Goal: Check status: Check status

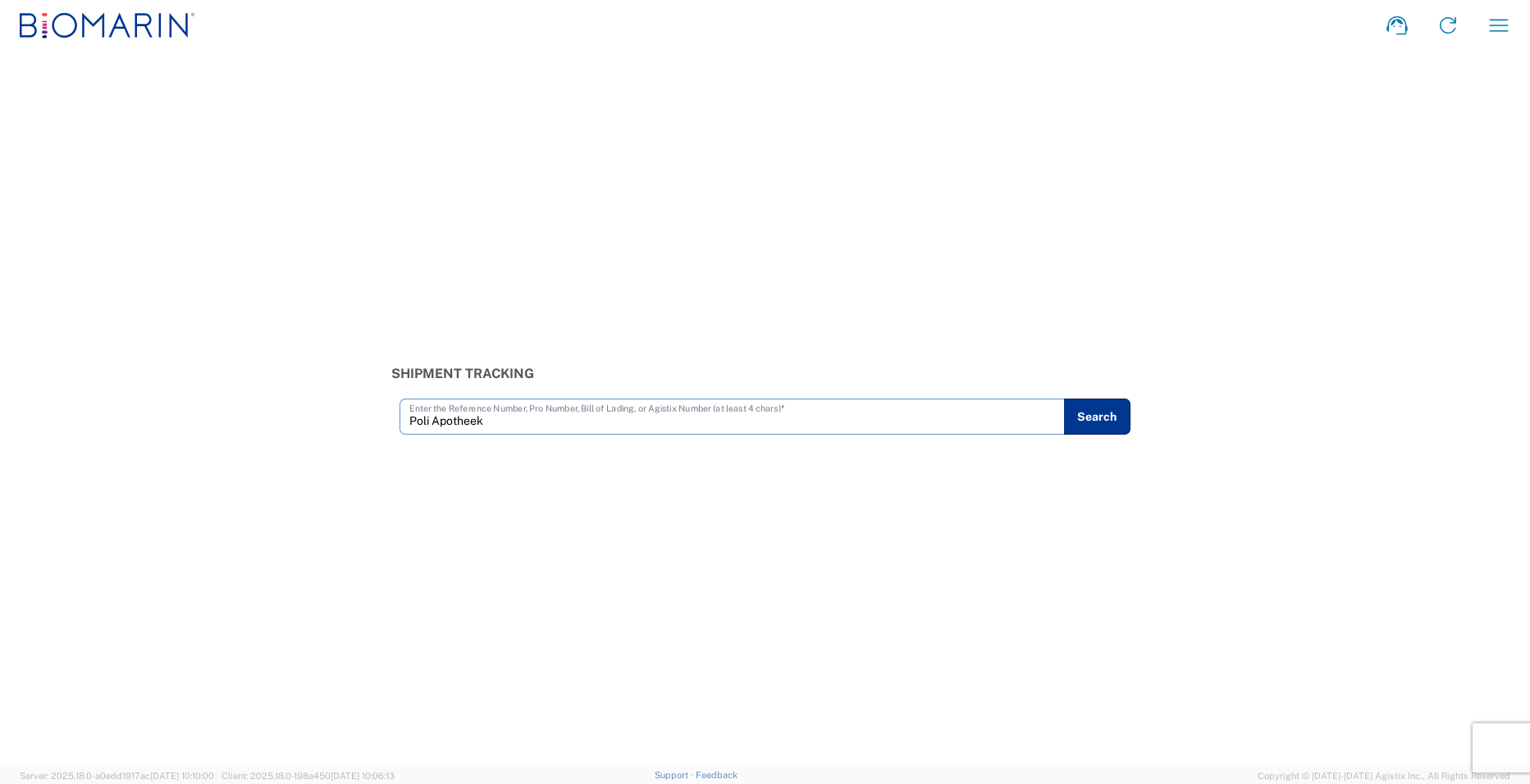
type input "Poli Apotheek"
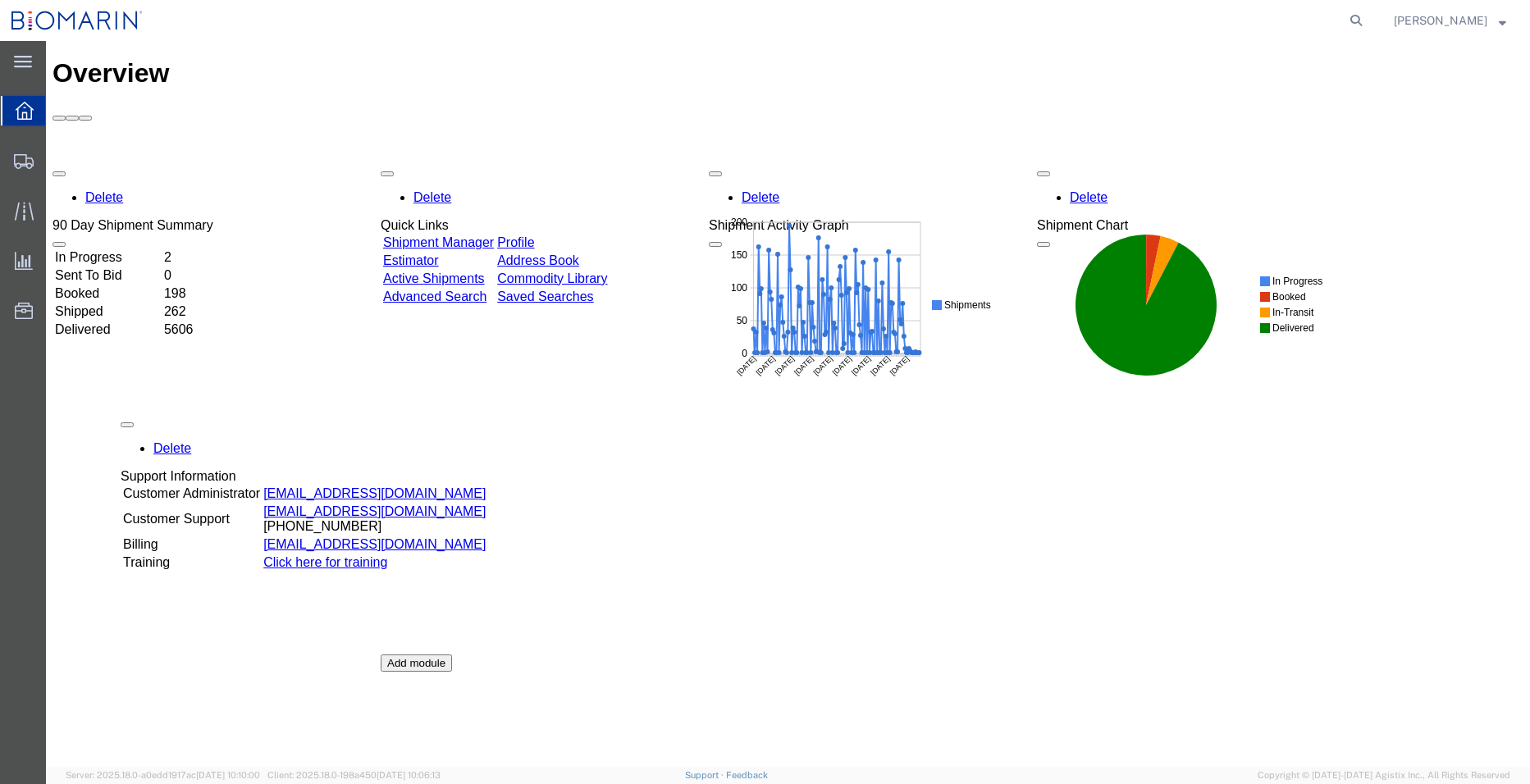
drag, startPoint x: 88, startPoint y: 473, endPoint x: 156, endPoint y: 478, distance: 68.2
click at [156, 478] on div "Delete 90 Day Shipment Summary In Progress 2 Sent To Bid 0 Booked 198 Shipped 2…" at bounding box center [787, 531] width 1471 height 738
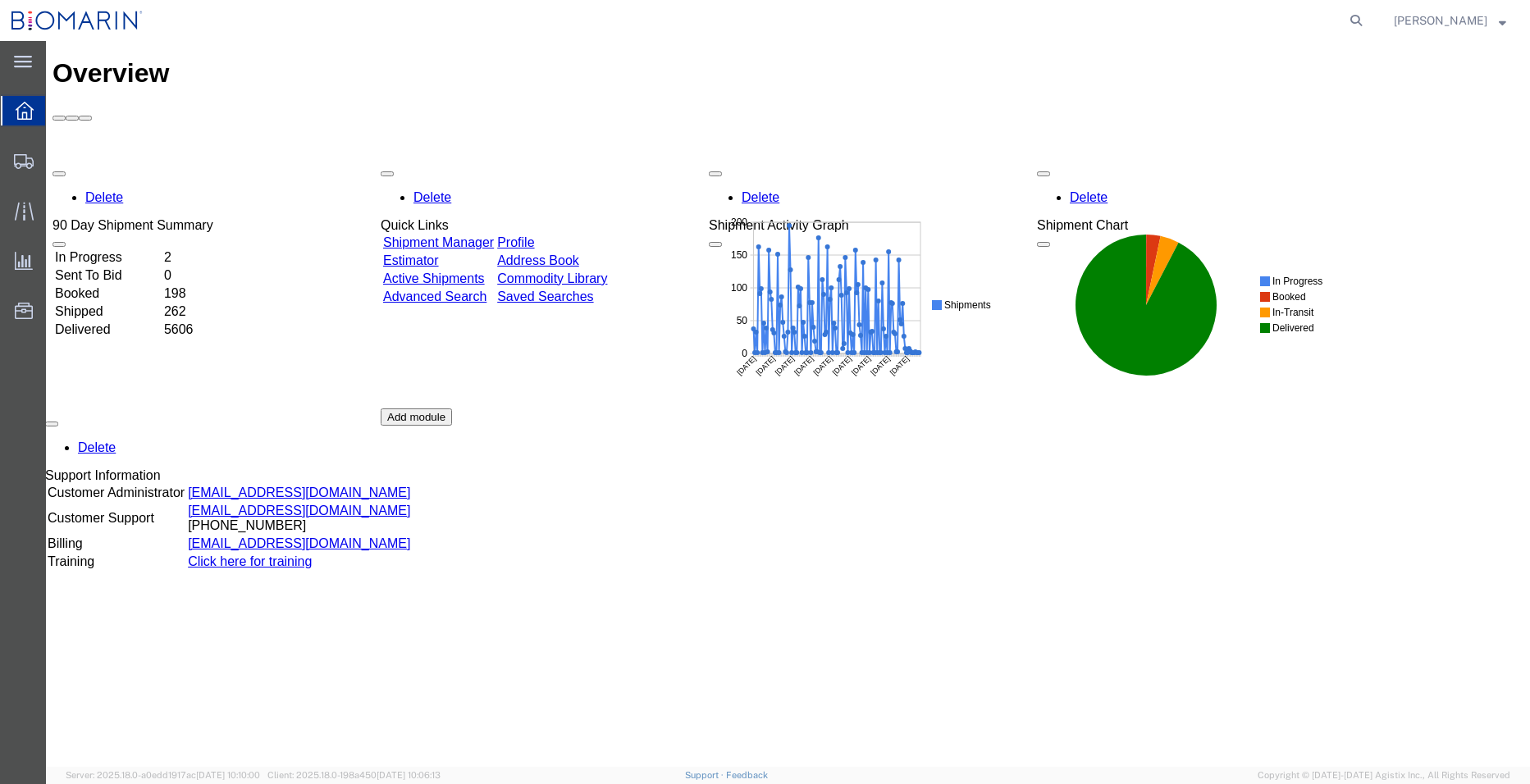
drag, startPoint x: 175, startPoint y: 481, endPoint x: 85, endPoint y: 484, distance: 90.0
click at [85, 484] on div "Delete 90 Day Shipment Summary In Progress 2 Sent To Bid 0 Booked 198 Shipped 2…" at bounding box center [787, 409] width 1471 height 492
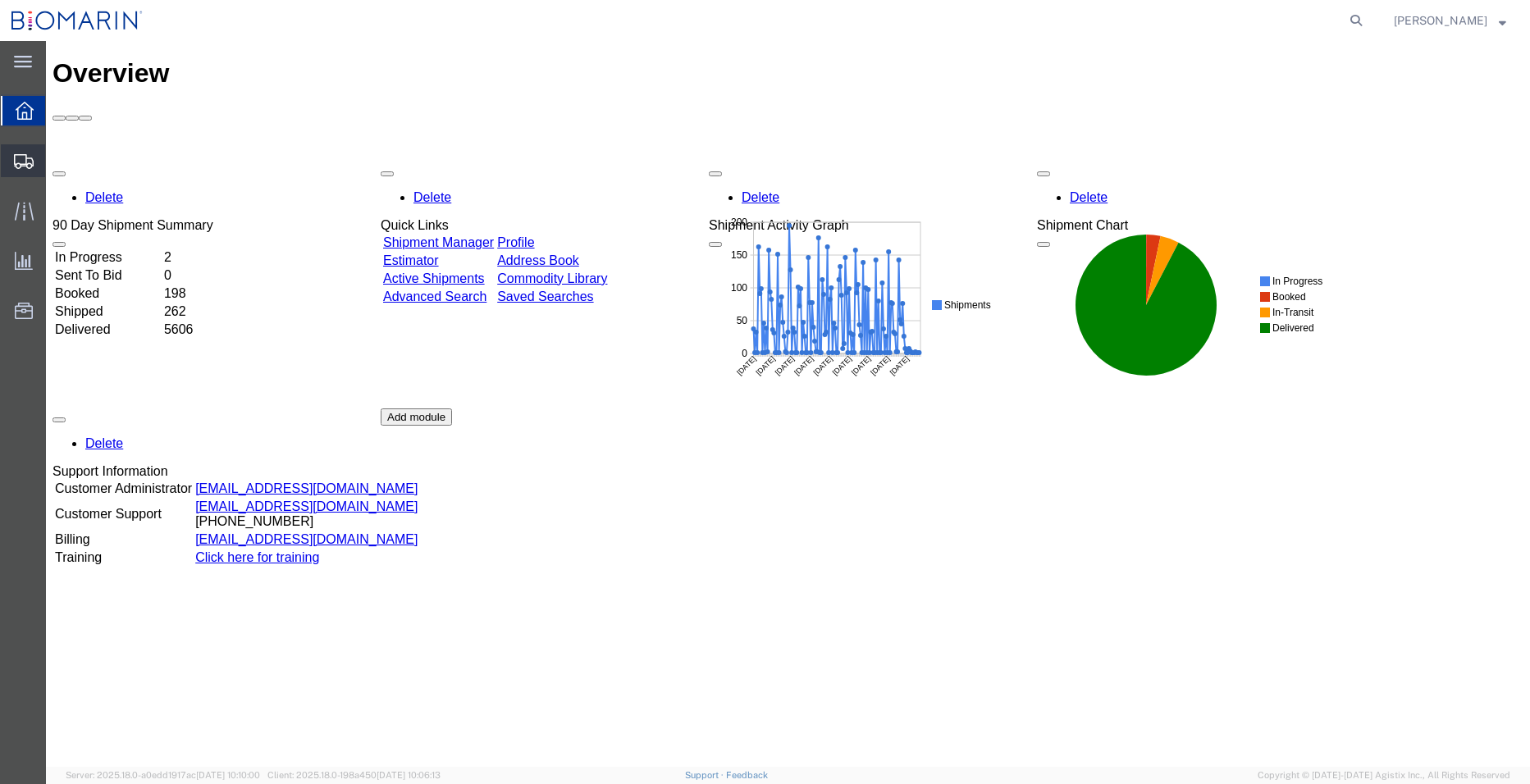
click at [56, 162] on span "Shipments" at bounding box center [51, 160] width 12 height 33
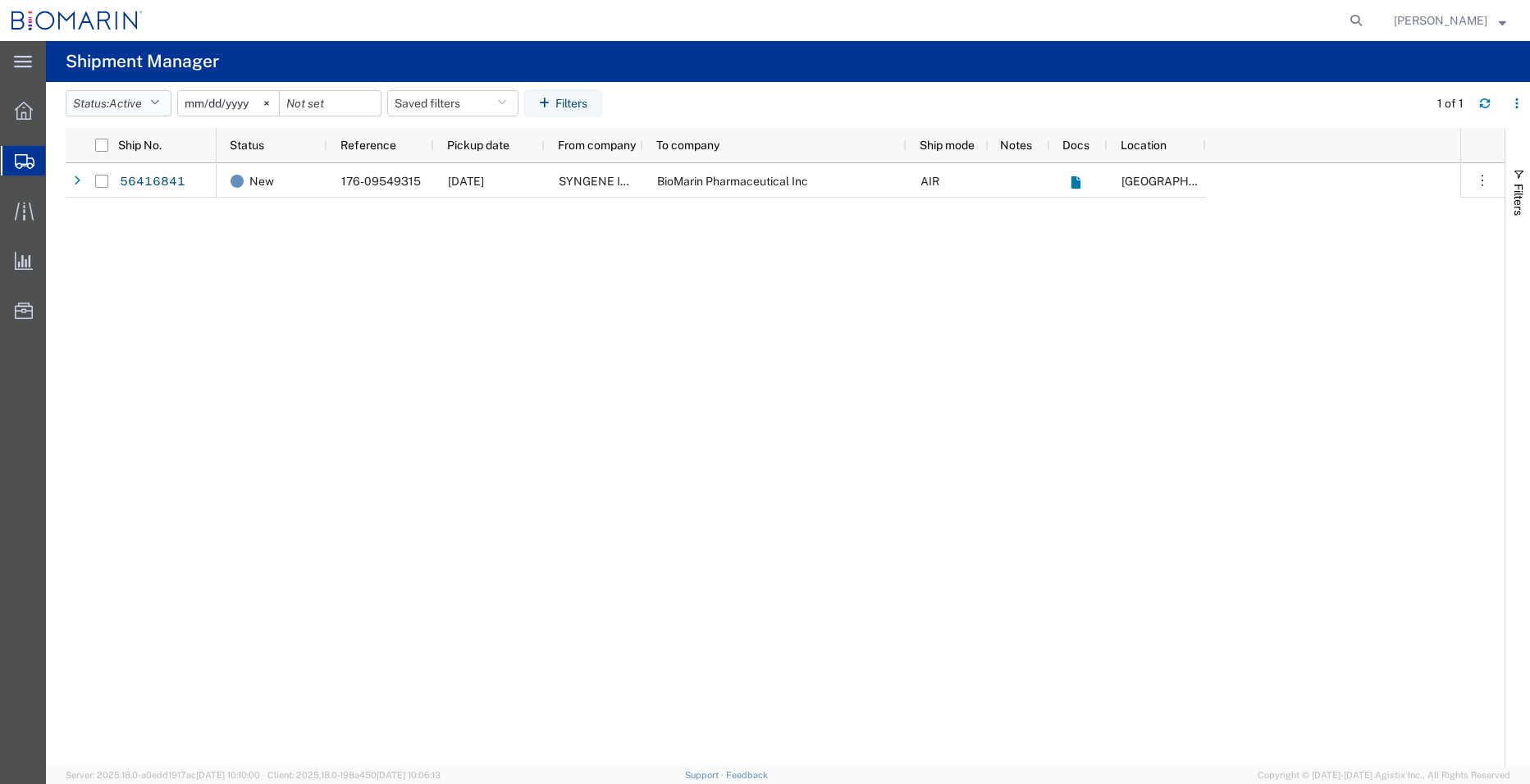
click at [150, 107] on button "Status: Active" at bounding box center [118, 103] width 106 height 26
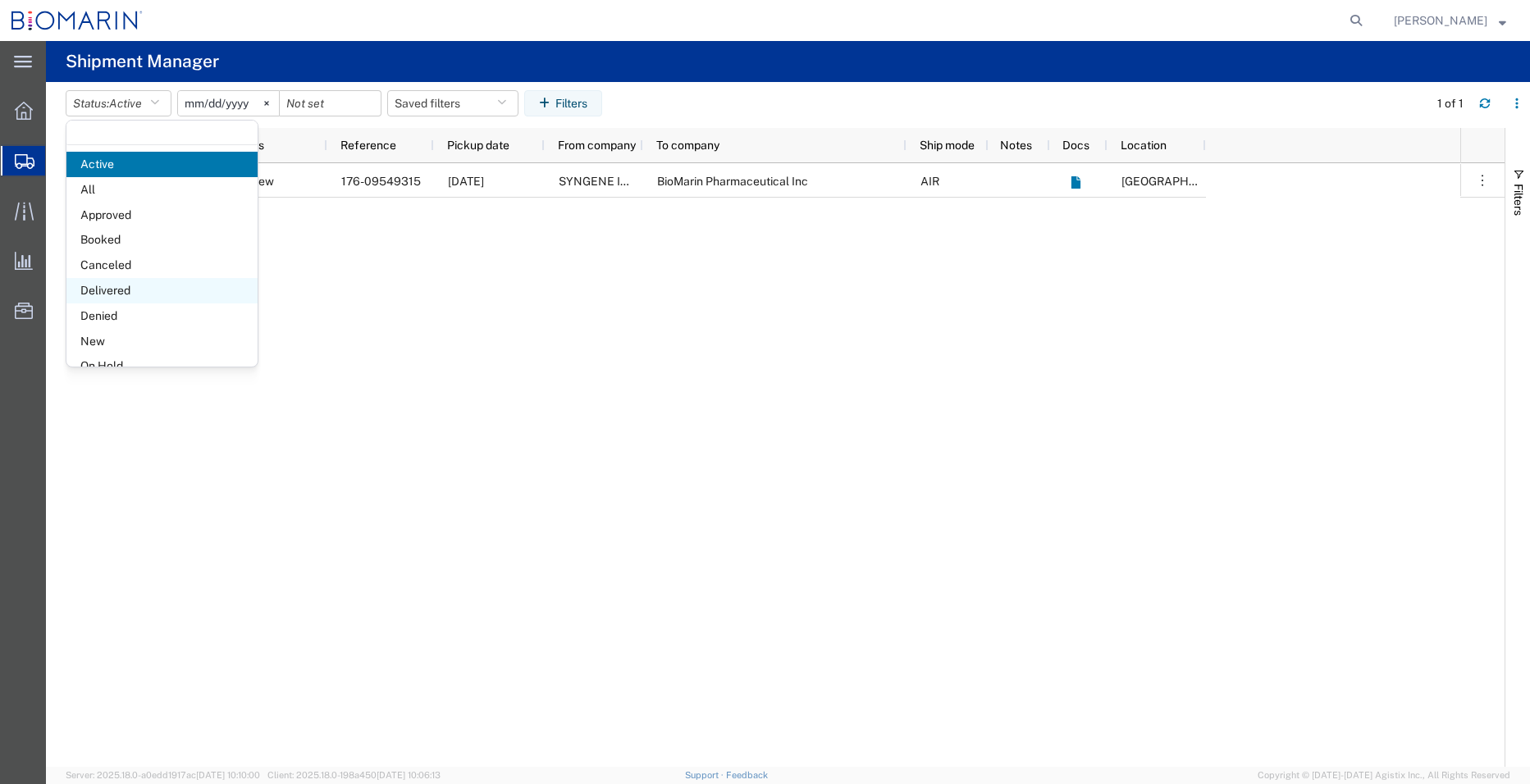
click at [138, 298] on span "Delivered" at bounding box center [162, 291] width 191 height 25
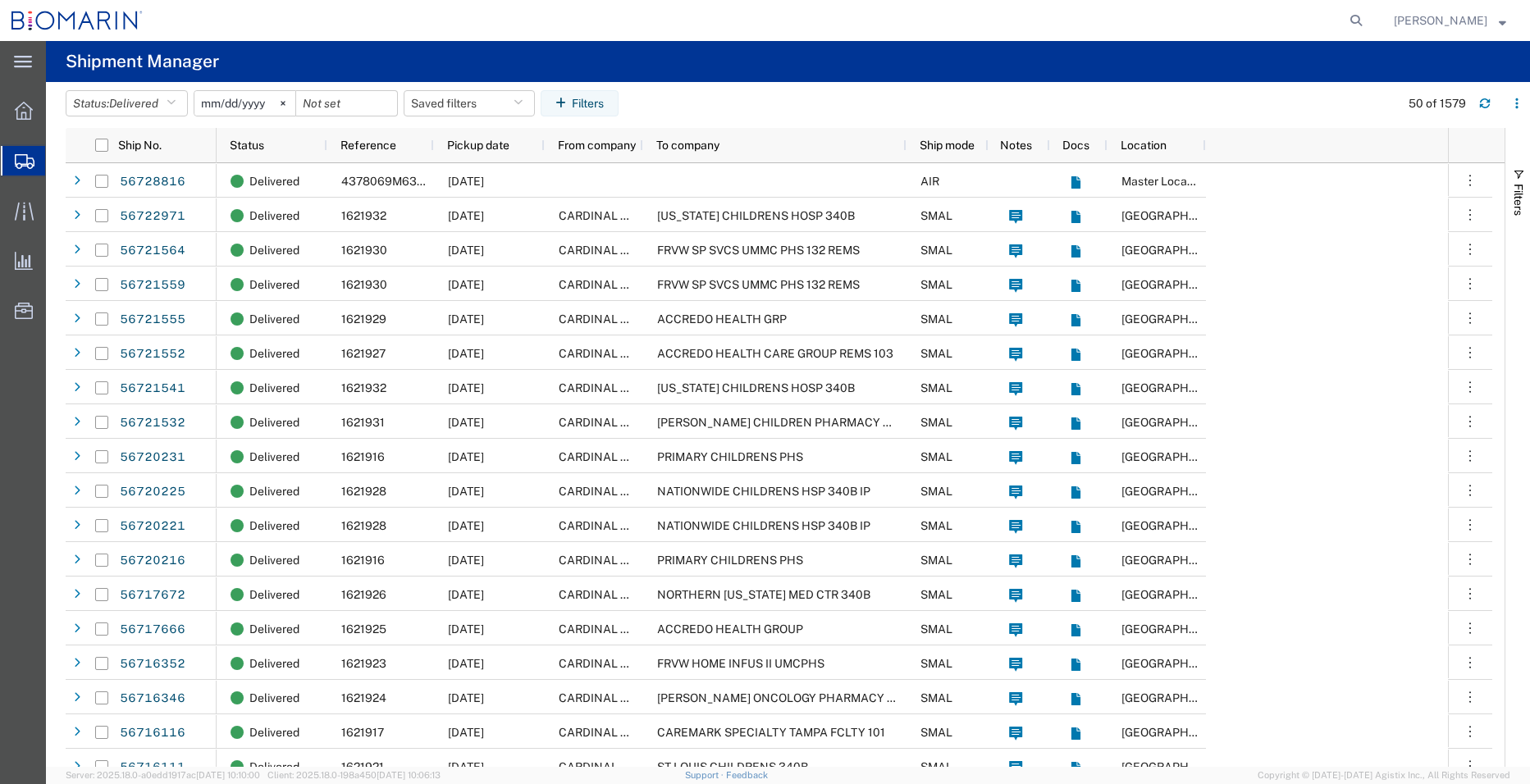
click at [1007, 26] on agx-global-search at bounding box center [1107, 20] width 525 height 41
